Goal: Task Accomplishment & Management: Complete application form

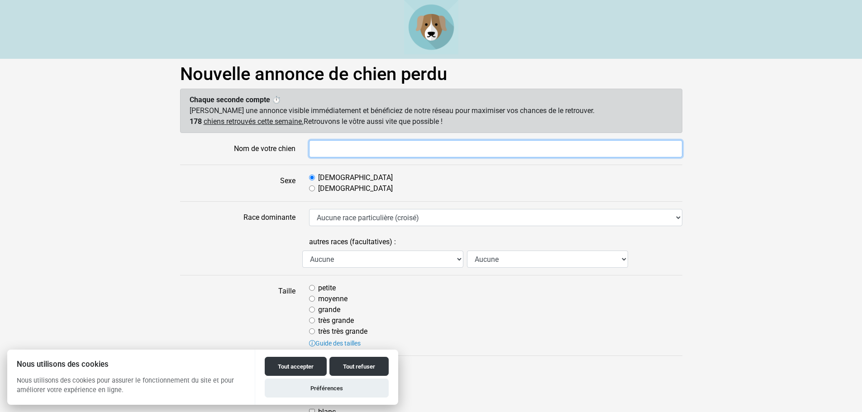
click at [334, 152] on input "Nom de votre chien" at bounding box center [495, 148] width 373 height 17
type input "Baloo"
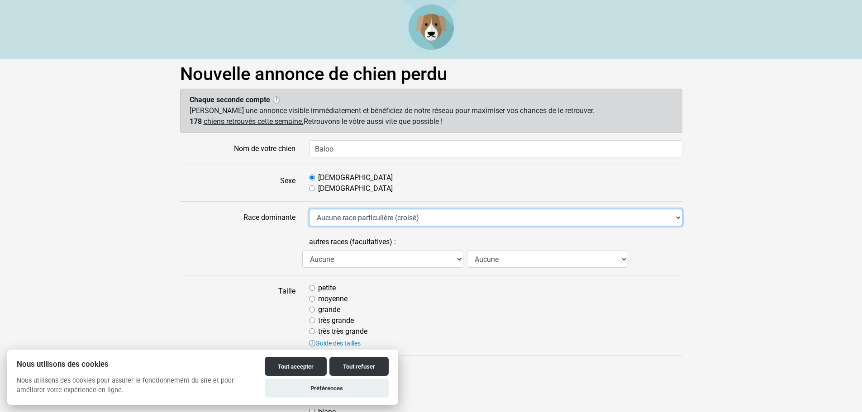
click at [378, 216] on select "Aucune race particulière (croisé) Affenpinscher Airedale Terrier Akita Akita Am…" at bounding box center [495, 217] width 373 height 17
click at [676, 219] on select "Aucune race particulière (croisé) Affenpinscher Airedale Terrier Akita Akita Am…" at bounding box center [495, 217] width 373 height 17
select select "208"
click at [309, 209] on select "Aucune race particulière (croisé) Affenpinscher Airedale Terrier Akita Akita Am…" at bounding box center [495, 217] width 373 height 17
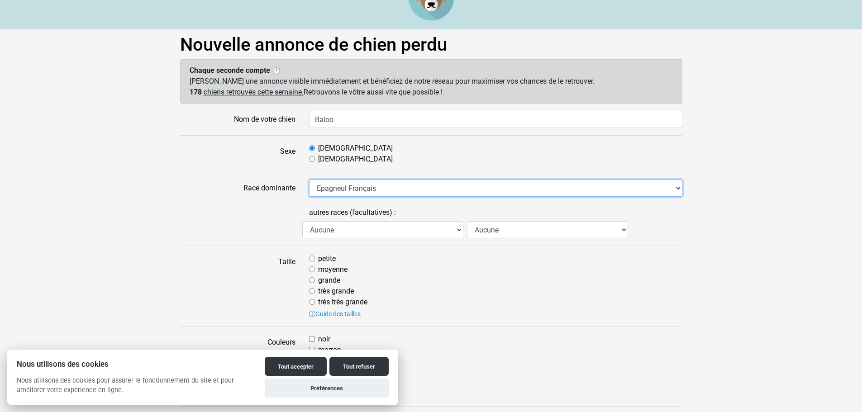
scroll to position [45, 0]
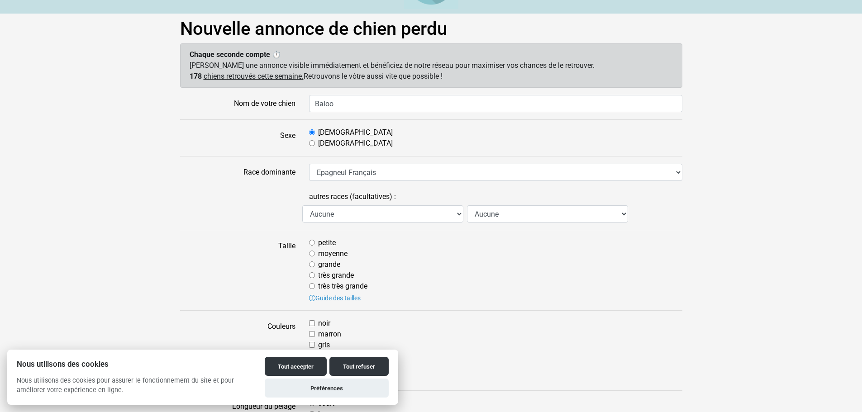
click at [313, 254] on input "moyenne" at bounding box center [312, 254] width 6 height 6
radio input "true"
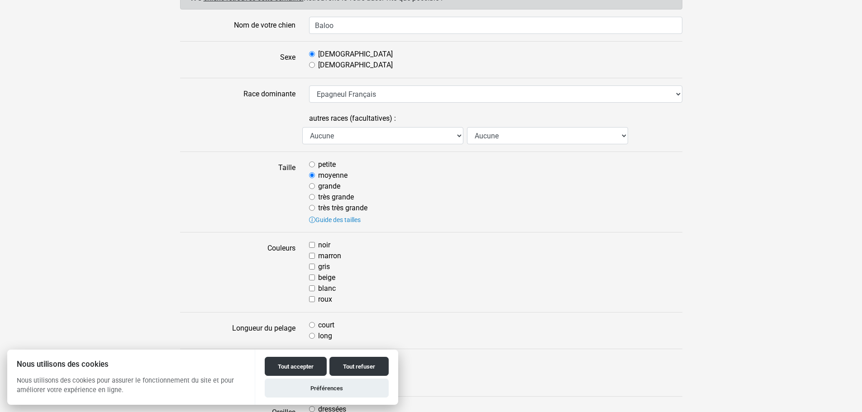
scroll to position [136, 0]
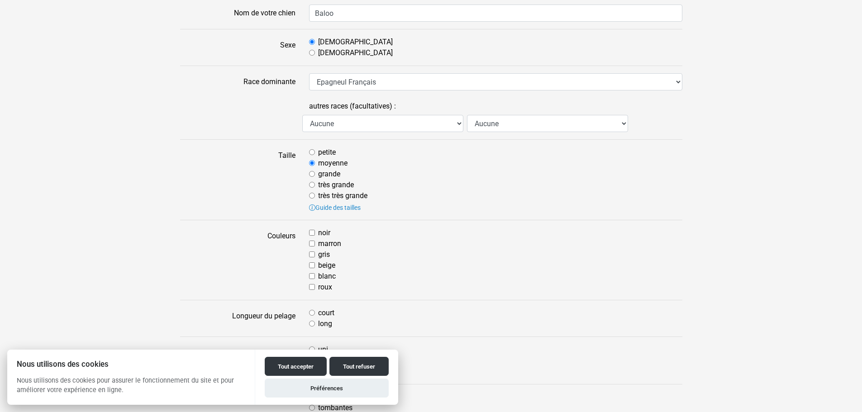
click at [314, 231] on input "noir" at bounding box center [312, 233] width 6 height 6
checkbox input "true"
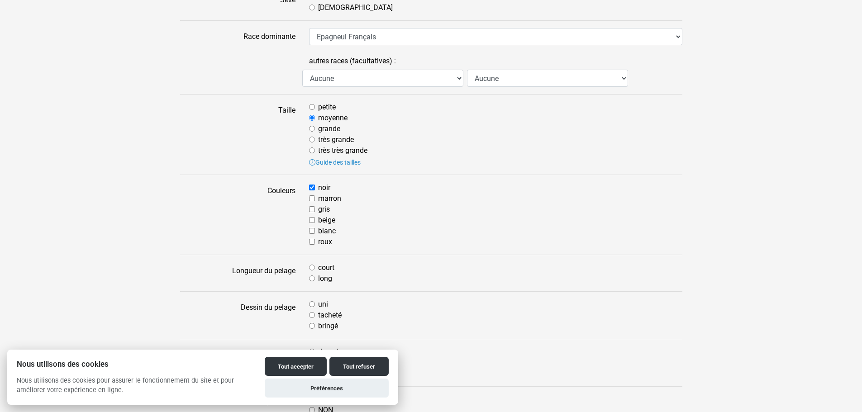
click at [312, 278] on input "long" at bounding box center [312, 279] width 6 height 6
radio input "true"
click at [313, 304] on input "uni" at bounding box center [312, 304] width 6 height 6
radio input "true"
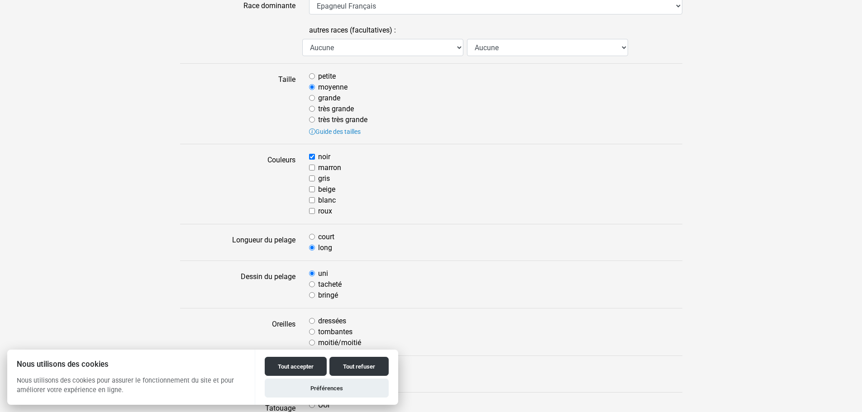
scroll to position [271, 0]
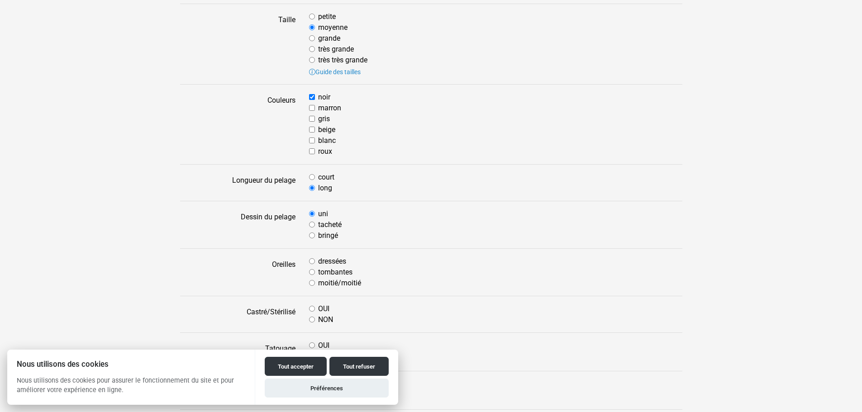
click at [314, 272] on input "tombantes" at bounding box center [312, 272] width 6 height 6
radio input "true"
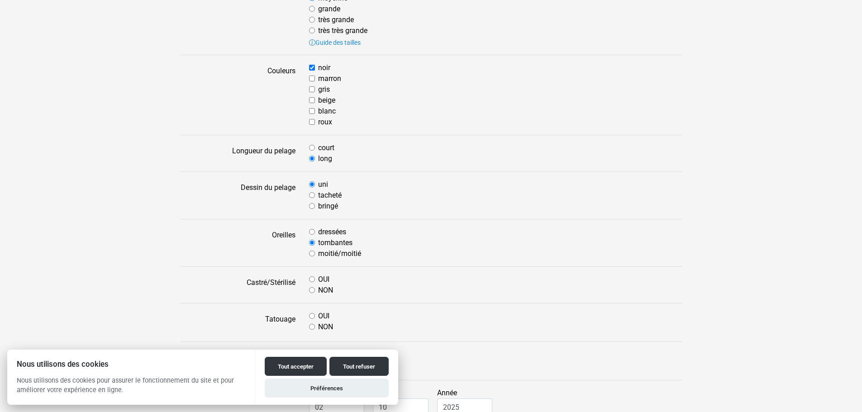
scroll to position [317, 0]
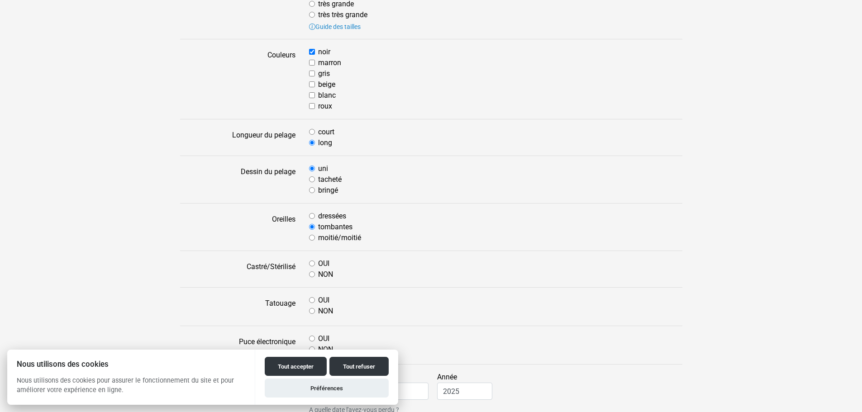
click at [311, 262] on input "OUI" at bounding box center [312, 264] width 6 height 6
radio input "true"
click at [312, 309] on input "NON" at bounding box center [312, 311] width 6 height 6
radio input "true"
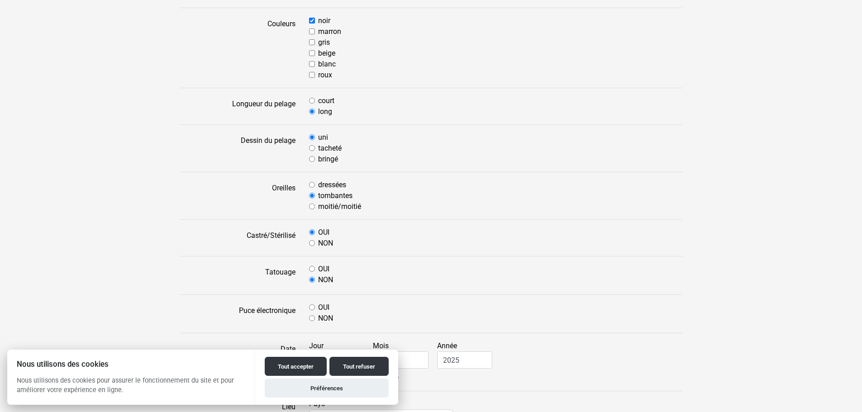
scroll to position [407, 0]
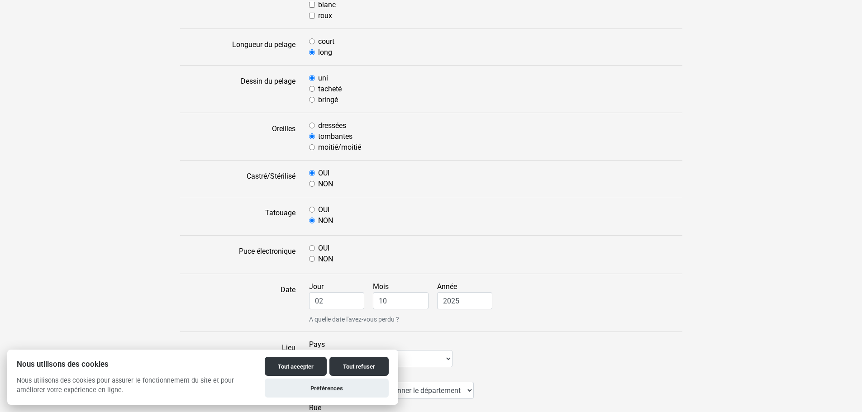
click at [312, 247] on input "OUI" at bounding box center [312, 248] width 6 height 6
radio input "true"
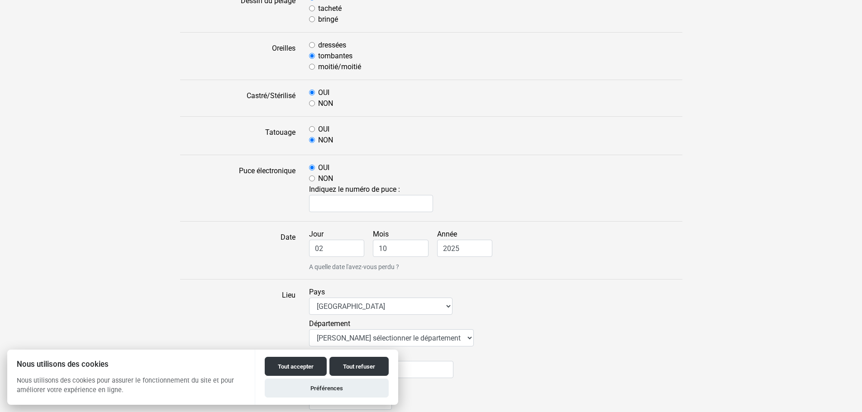
scroll to position [498, 0]
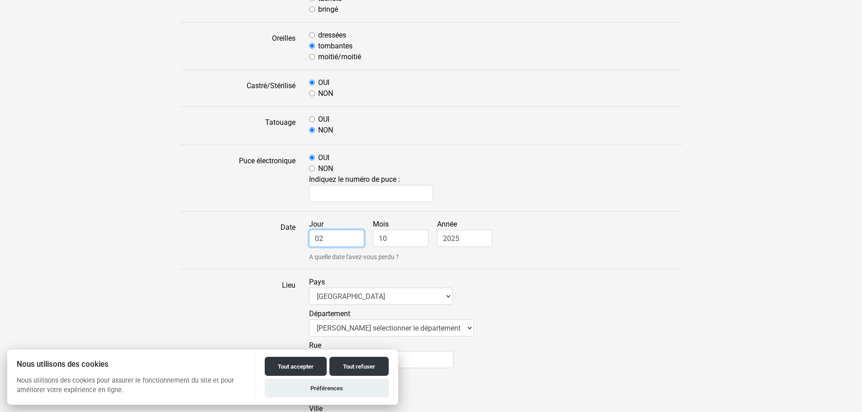
drag, startPoint x: 332, startPoint y: 238, endPoint x: 315, endPoint y: 238, distance: 16.3
click at [315, 238] on input "02" at bounding box center [337, 238] width 56 height 17
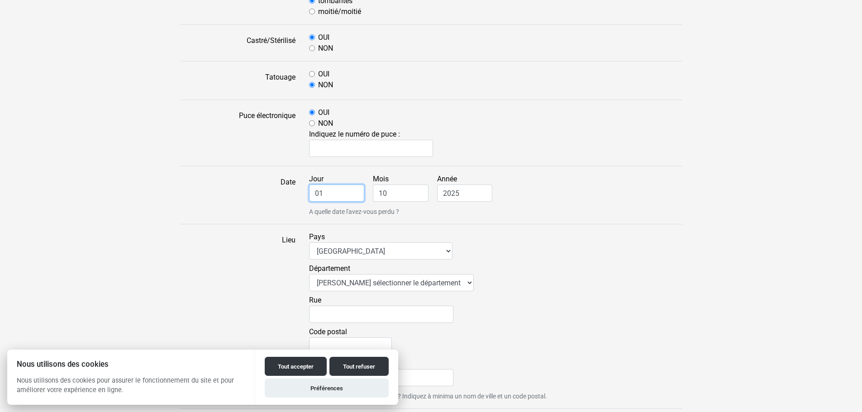
type input "01"
click at [442, 280] on select "Veuillez sélectionner le département 01 - Ain 02 - Aisne 03 - Allier 04 - Alpes…" at bounding box center [391, 282] width 165 height 17
select select "92"
click at [309, 274] on select "Veuillez sélectionner le département 01 - Ain 02 - Aisne 03 - Allier 04 - Alpes…" at bounding box center [391, 282] width 165 height 17
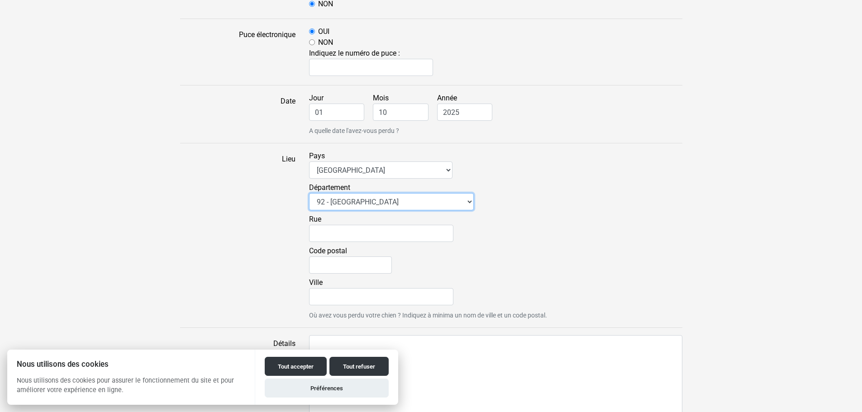
scroll to position [633, 0]
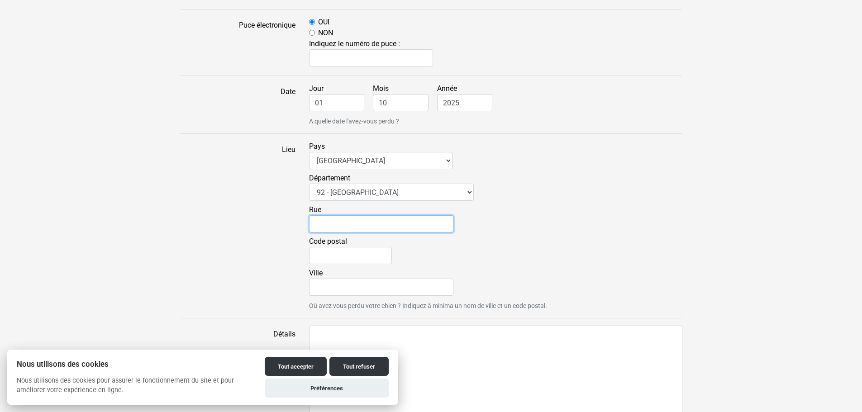
click at [361, 227] on input "Rue" at bounding box center [381, 223] width 144 height 17
click at [367, 222] on input "Rue" at bounding box center [381, 223] width 144 height 17
type input "27 Rue Georges Langrognet"
type input "92190"
type input "Meudon"
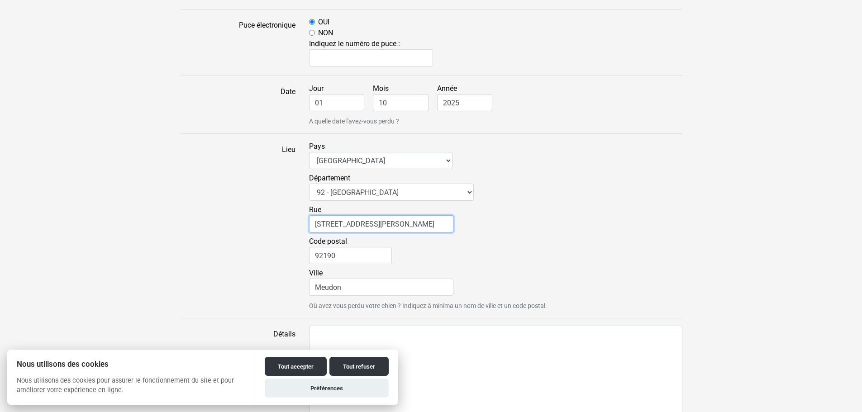
drag, startPoint x: 323, startPoint y: 222, endPoint x: 303, endPoint y: 221, distance: 19.9
click at [303, 221] on div "Pays Afrique du Sud Algérie Allemagne Andorre Argentine Australie Belgique Boli…" at bounding box center [495, 226] width 387 height 170
click at [411, 223] on input "Rue Georges Langrognet" at bounding box center [381, 223] width 144 height 17
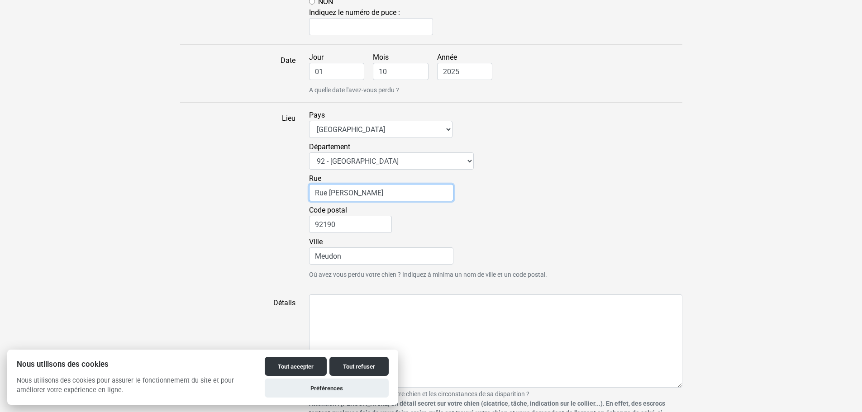
scroll to position [679, 0]
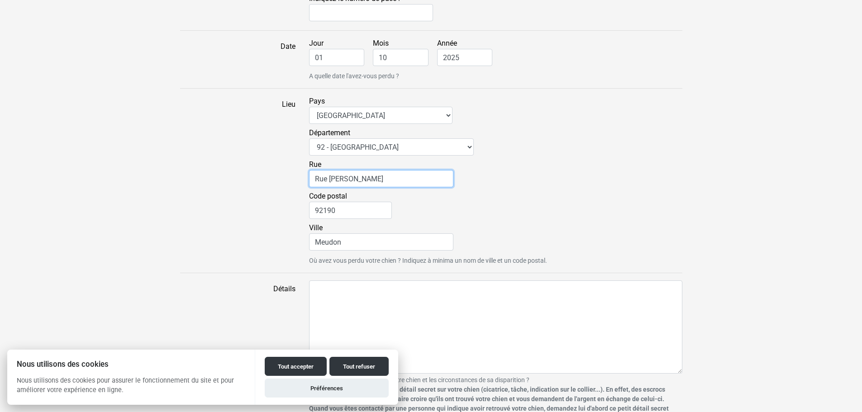
type input "Rue Georges Langrognet - Forêt"
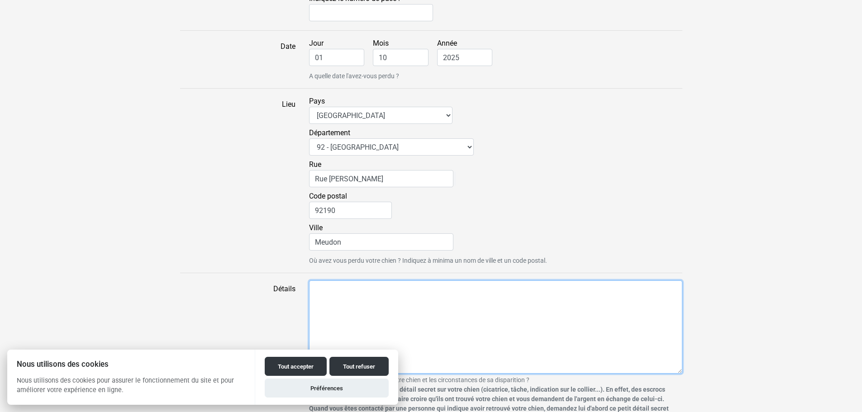
click at [419, 285] on textarea "Détails" at bounding box center [495, 327] width 373 height 93
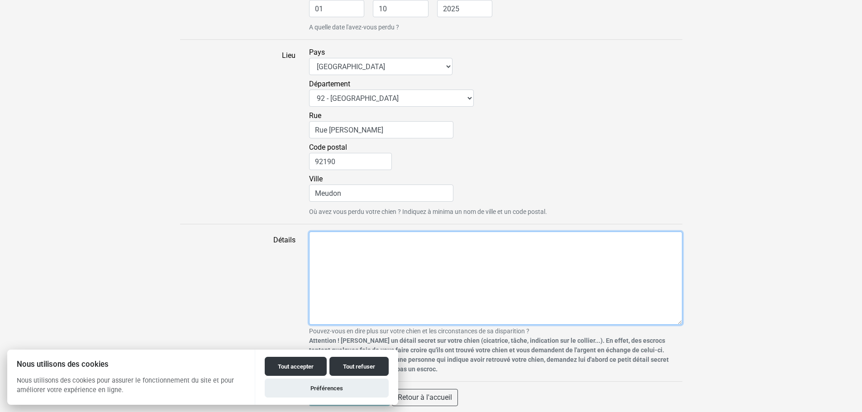
scroll to position [729, 0]
click at [618, 370] on small "Pouvez-vous en dire plus sur votre chien et les circonstances de sa disparition…" at bounding box center [495, 349] width 373 height 48
click at [507, 265] on textarea "Détails" at bounding box center [495, 276] width 373 height 93
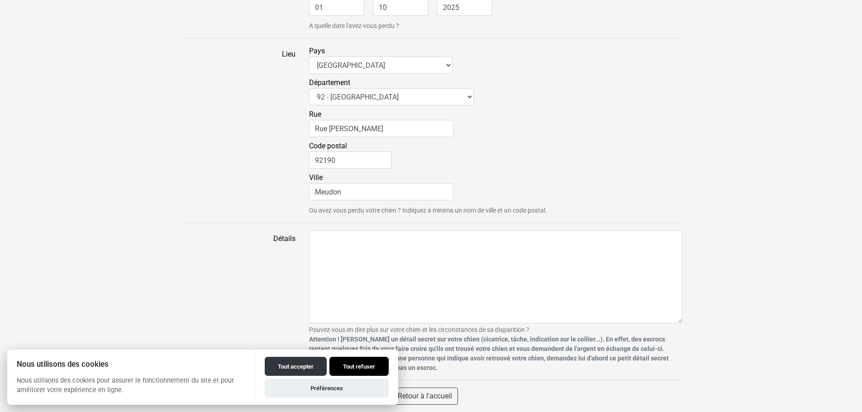
click at [366, 366] on button "Tout refuser" at bounding box center [358, 366] width 59 height 19
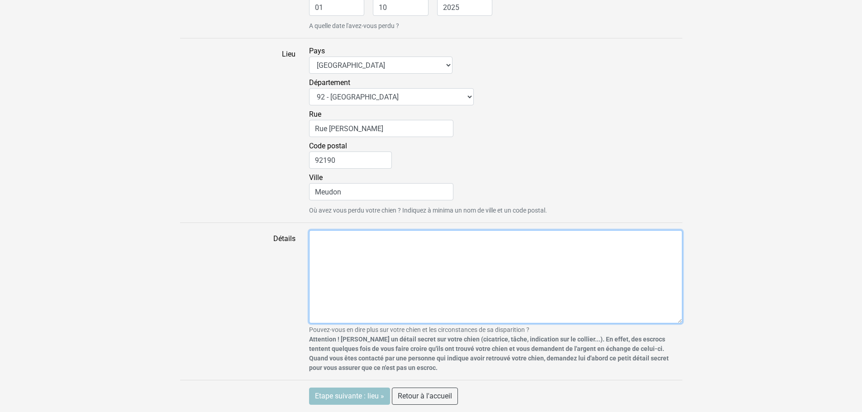
click at [406, 248] on textarea "Détails" at bounding box center [495, 276] width 373 height 93
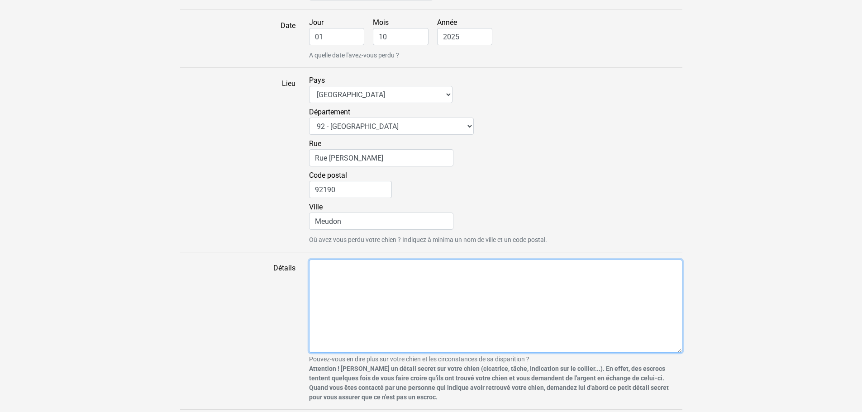
scroll to position [684, 0]
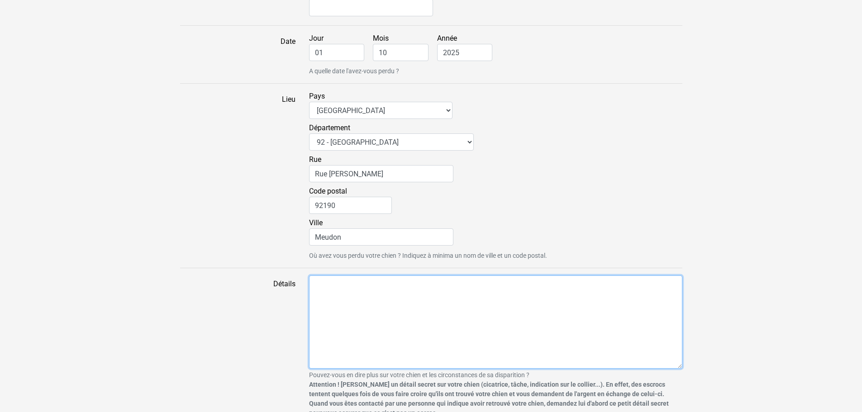
click at [327, 286] on textarea "Détails" at bounding box center [495, 322] width 373 height 93
paste textarea "PERDU chien Epagneul Breton à MEUDON 01/10/2025 Secteur : Forêt de Meudon, en h…"
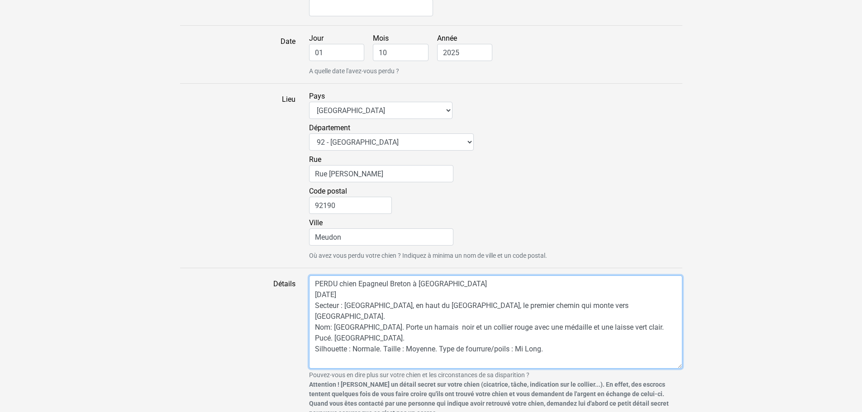
click at [414, 313] on textarea "PERDU chien Epagneul Breton à MEUDON 01/10/2025 Secteur : Forêt de Meudon, en h…" at bounding box center [495, 322] width 373 height 93
click at [554, 326] on textarea "PERDU chien Epagneul Breton à MEUDON 01/10/2025 Secteur : Forêt de Meudon, en h…" at bounding box center [495, 322] width 373 height 93
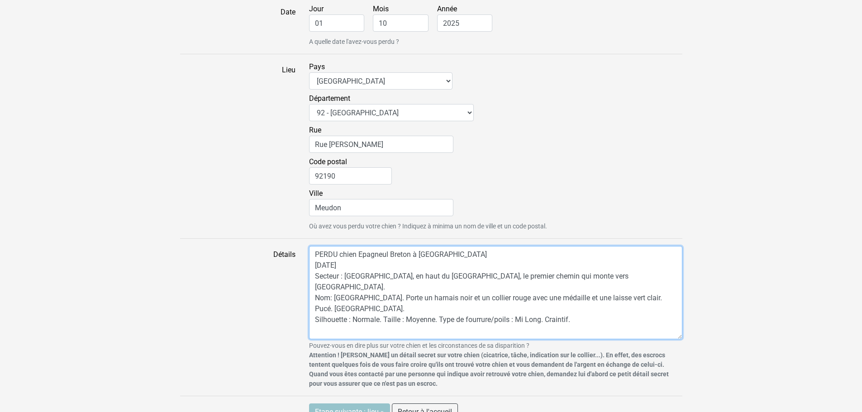
scroll to position [729, 0]
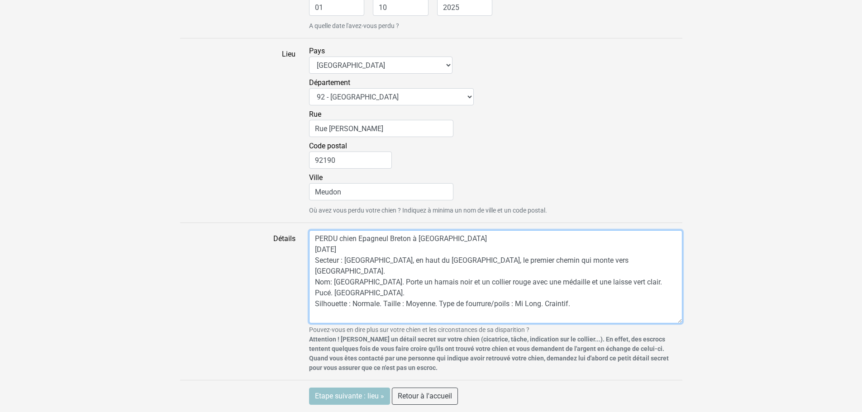
type textarea "PERDU chien Epagneul Breton à MEUDON 01/10/2025 Secteur : Forêt de Meudon, en h…"
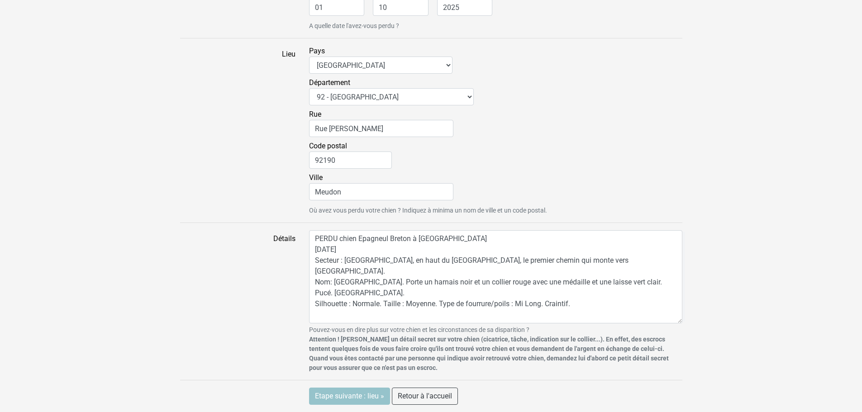
click at [489, 180] on div "Ville Meudon" at bounding box center [495, 188] width 373 height 32
drag, startPoint x: 320, startPoint y: 396, endPoint x: 627, endPoint y: 314, distance: 318.0
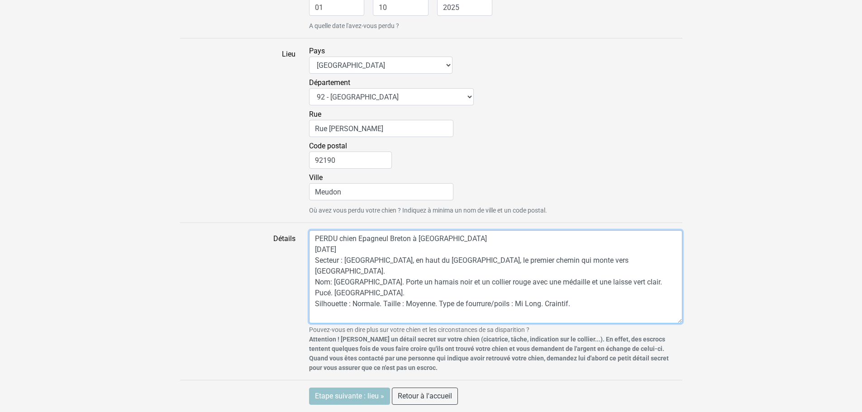
drag, startPoint x: 390, startPoint y: 236, endPoint x: 409, endPoint y: 236, distance: 19.9
click at [409, 236] on textarea "PERDU chien Epagneul Breton à MEUDON 01/10/2025 Secteur : Forêt de Meudon, en h…" at bounding box center [495, 276] width 373 height 93
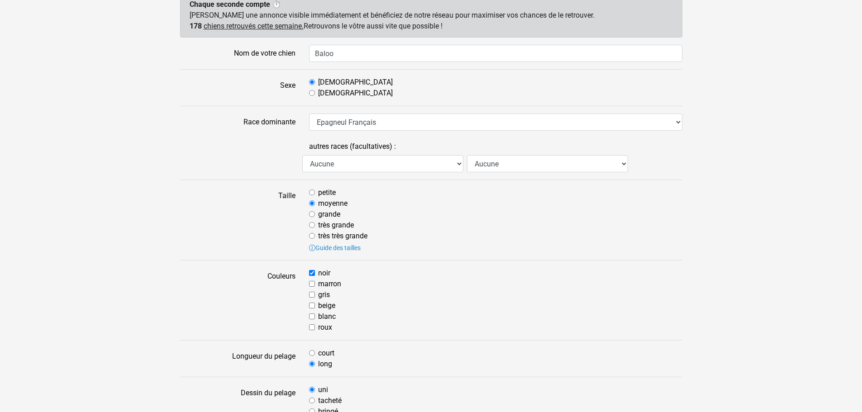
scroll to position [50, 0]
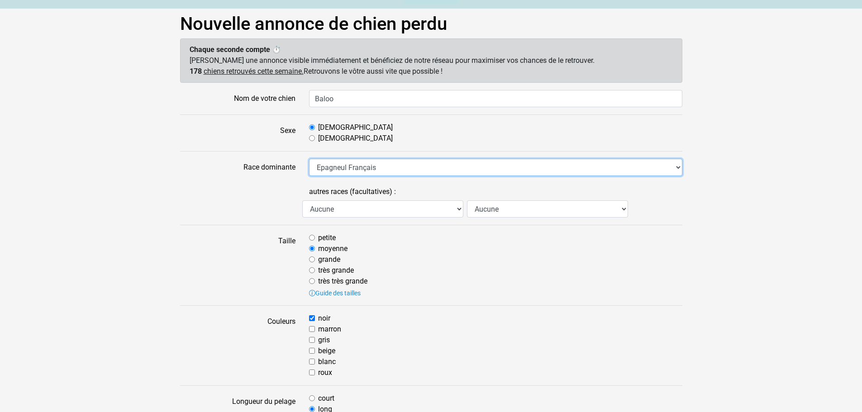
click at [678, 168] on select "Aucune race particulière (croisé) Affenpinscher Airedale Terrier Akita Akita Am…" at bounding box center [495, 167] width 373 height 17
select select "204"
click at [309, 159] on select "Aucune race particulière (croisé) Affenpinscher Airedale Terrier Akita Akita Am…" at bounding box center [495, 167] width 373 height 17
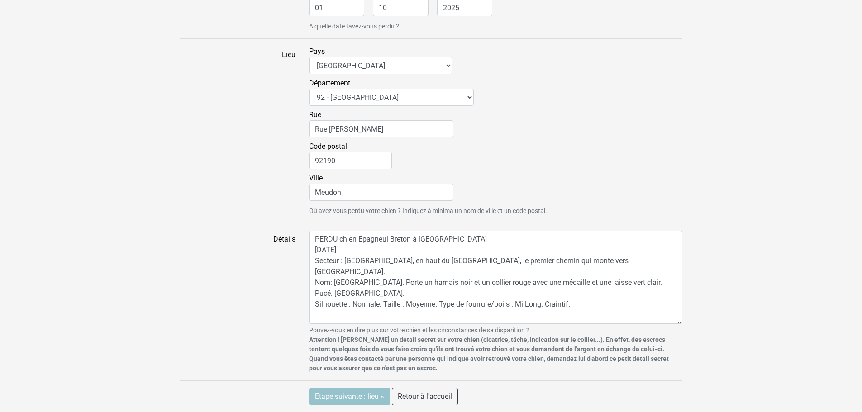
scroll to position [729, 0]
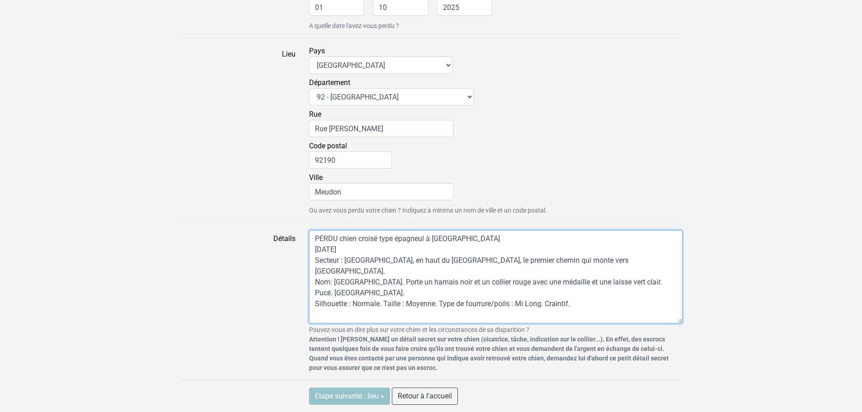
type textarea "PERDU chien croisé type épagneul à MEUDON 01/10/2025 Secteur : Forêt de Meudon,…"
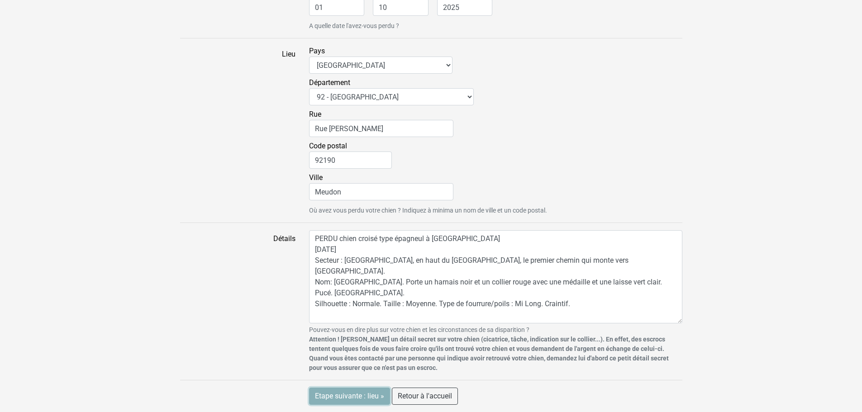
click at [351, 398] on input "Etape suivante : lieu »" at bounding box center [349, 396] width 81 height 17
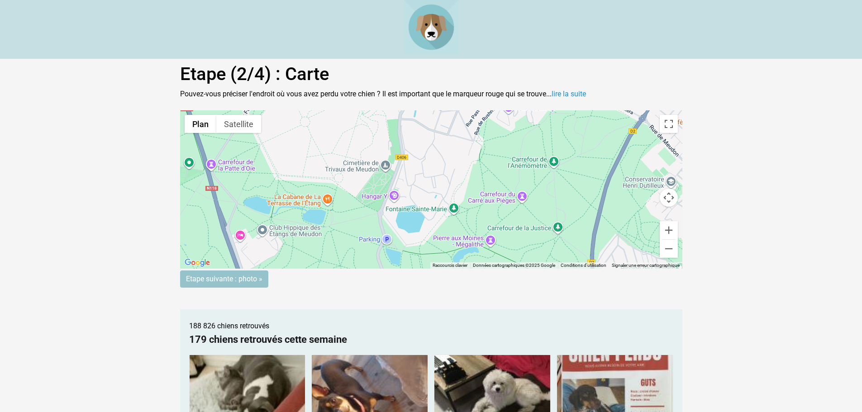
drag, startPoint x: 423, startPoint y: 189, endPoint x: 451, endPoint y: 138, distance: 58.3
click at [451, 138] on div "Pour activer le glissement avec le clavier, appuyez sur Alt+Entrée. Une fois ce…" at bounding box center [431, 189] width 502 height 158
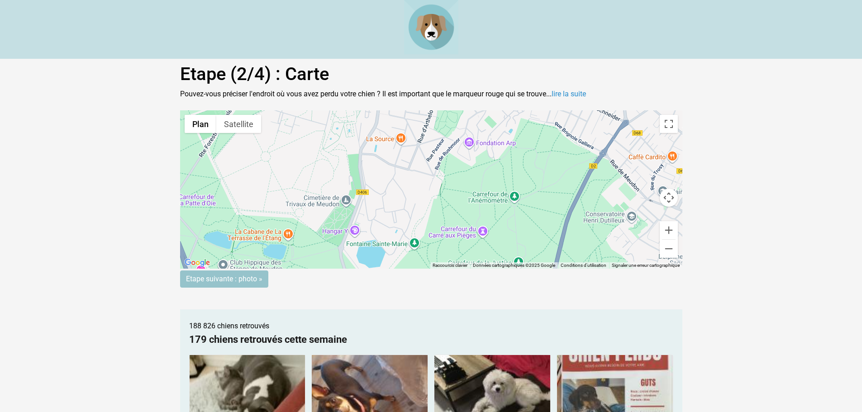
drag, startPoint x: 454, startPoint y: 166, endPoint x: 414, endPoint y: 203, distance: 54.5
click at [414, 203] on div "Pour activer le glissement avec le clavier, appuyez sur Alt+Entrée. Une fois ce…" at bounding box center [431, 189] width 502 height 158
drag, startPoint x: 423, startPoint y: 165, endPoint x: 461, endPoint y: 167, distance: 38.5
click at [458, 173] on gmp-advanced-marker at bounding box center [458, 173] width 0 height 0
click at [459, 173] on gmp-advanced-marker at bounding box center [459, 173] width 0 height 0
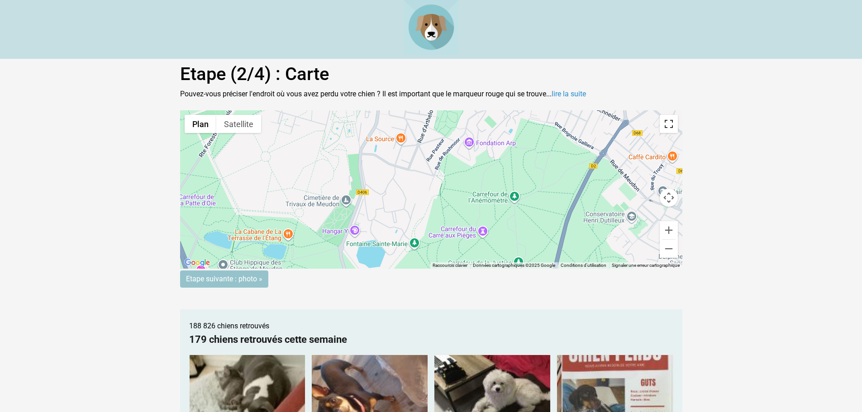
click at [669, 125] on button "Passer en plein écran" at bounding box center [669, 124] width 18 height 18
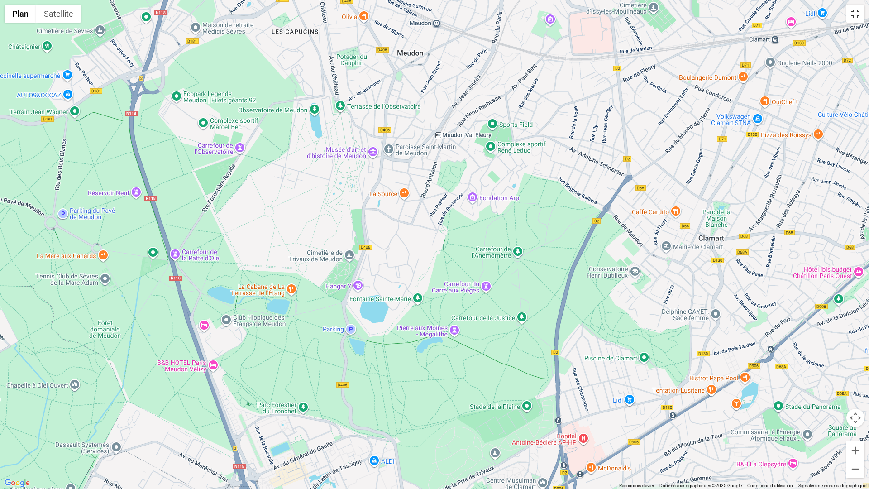
click at [856, 14] on button "Passer en plein écran" at bounding box center [855, 14] width 18 height 18
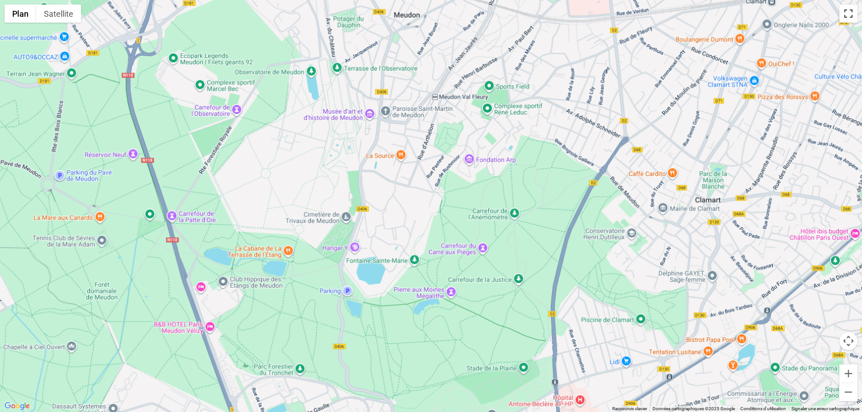
scroll to position [11, 0]
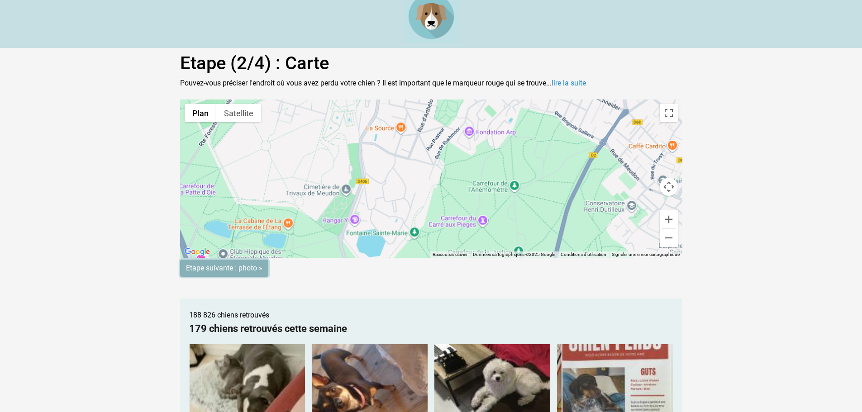
click at [232, 266] on input "Etape suivante : photo »" at bounding box center [224, 268] width 88 height 17
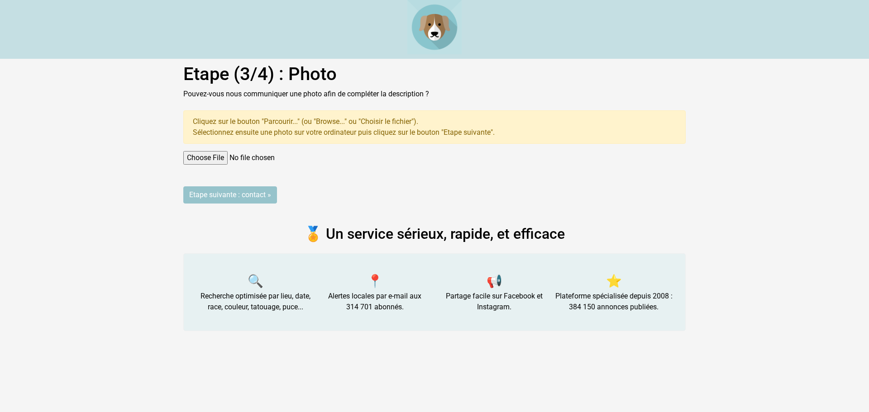
click at [215, 157] on input "file" at bounding box center [434, 158] width 502 height 14
type input "C:\fakepath\Baloo.jpg"
click at [239, 190] on input "Etape suivante : contact »" at bounding box center [230, 194] width 94 height 17
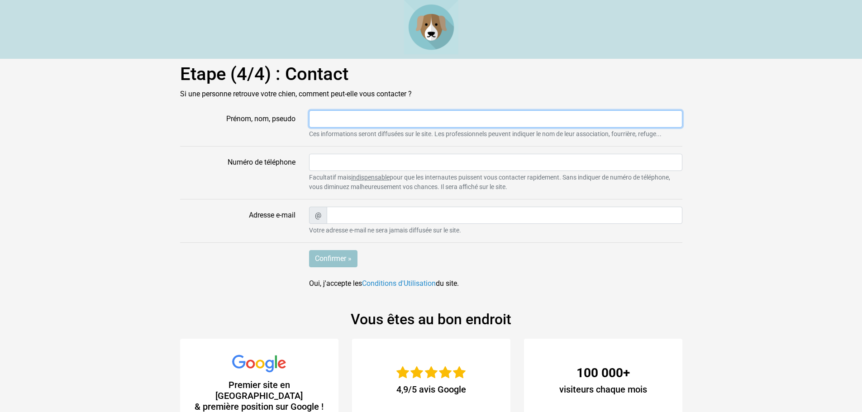
click at [360, 121] on input "Prénom, nom, pseudo" at bounding box center [495, 118] width 373 height 17
type input "Anne-Lise"
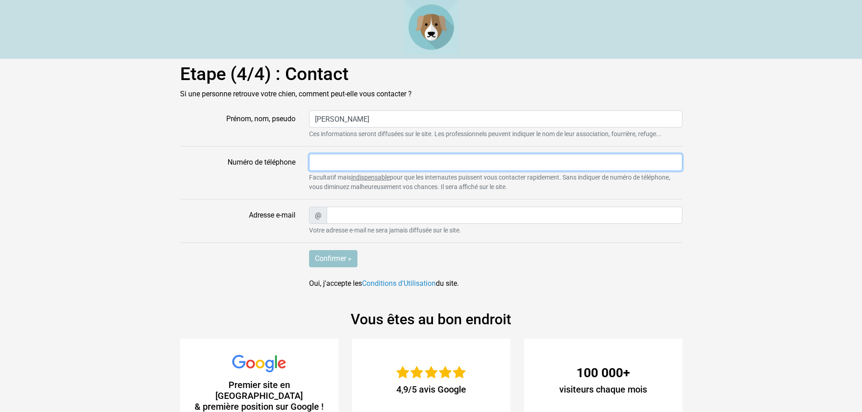
click at [347, 168] on input "Numéro de téléphone" at bounding box center [495, 162] width 373 height 17
type input "0628288020"
type input "anlizpri@yahoo.fr"
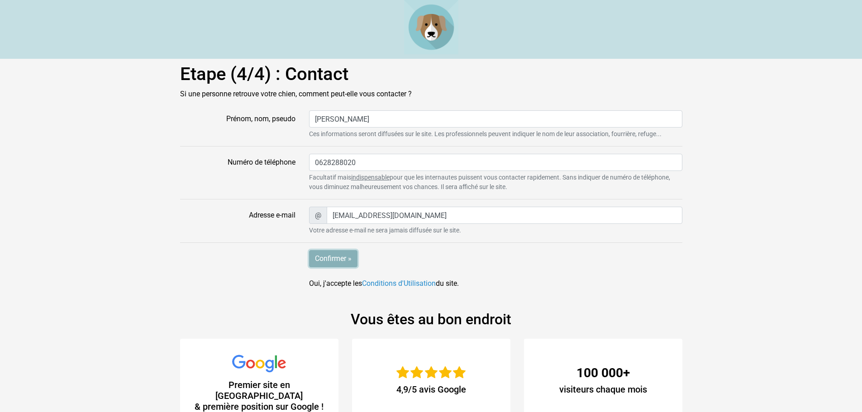
drag, startPoint x: 326, startPoint y: 258, endPoint x: 319, endPoint y: 257, distance: 7.3
click at [319, 257] on input "Confirmer »" at bounding box center [333, 258] width 48 height 17
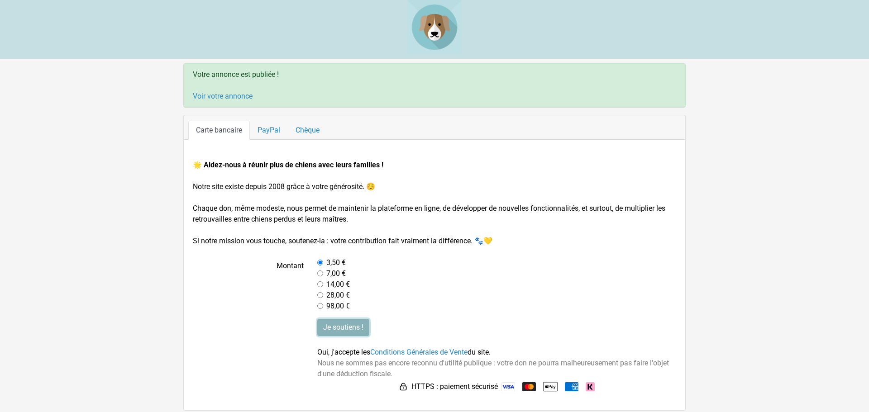
click at [346, 328] on input "Je soutiens !" at bounding box center [343, 327] width 52 height 17
